Goal: Check status: Check status

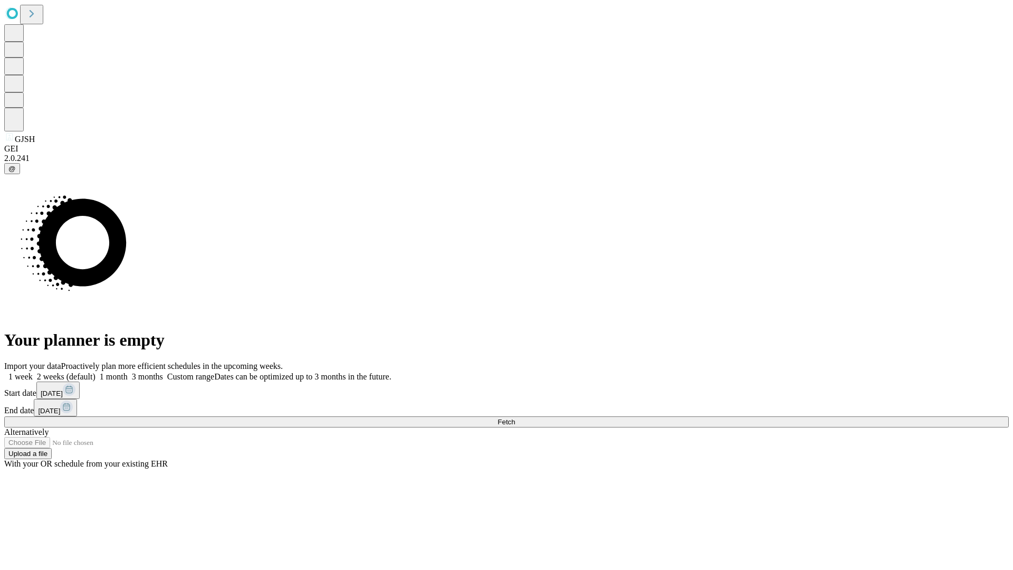
click at [515, 418] on span "Fetch" at bounding box center [505, 422] width 17 height 8
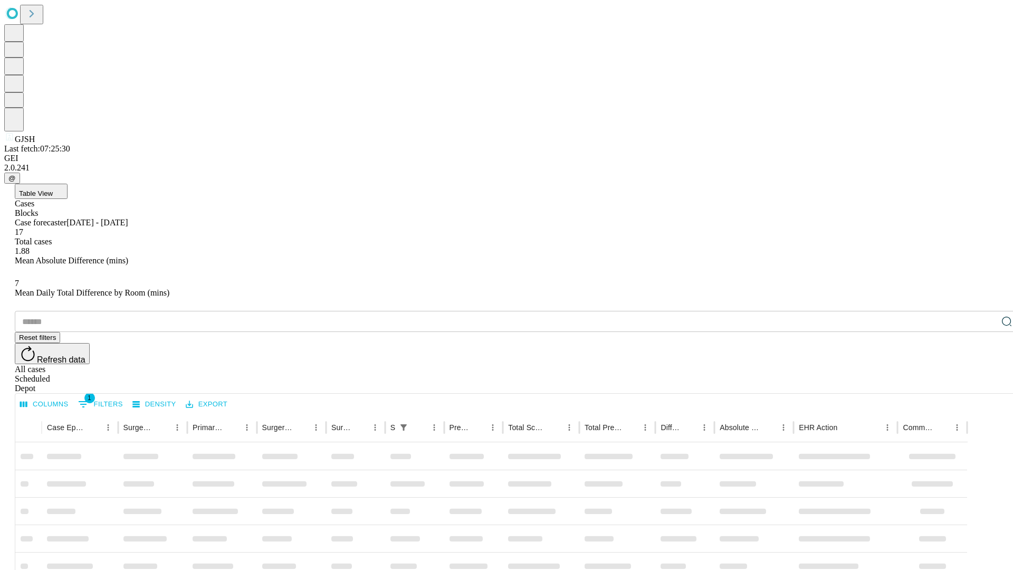
click at [985, 383] on div "Depot" at bounding box center [517, 387] width 1004 height 9
